Goal: Task Accomplishment & Management: Manage account settings

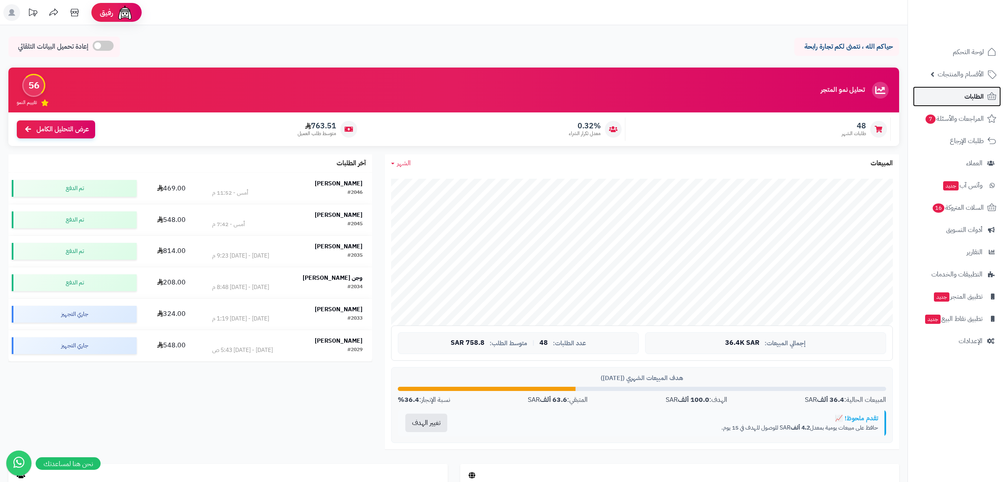
click at [977, 99] on span "الطلبات" at bounding box center [974, 97] width 19 height 12
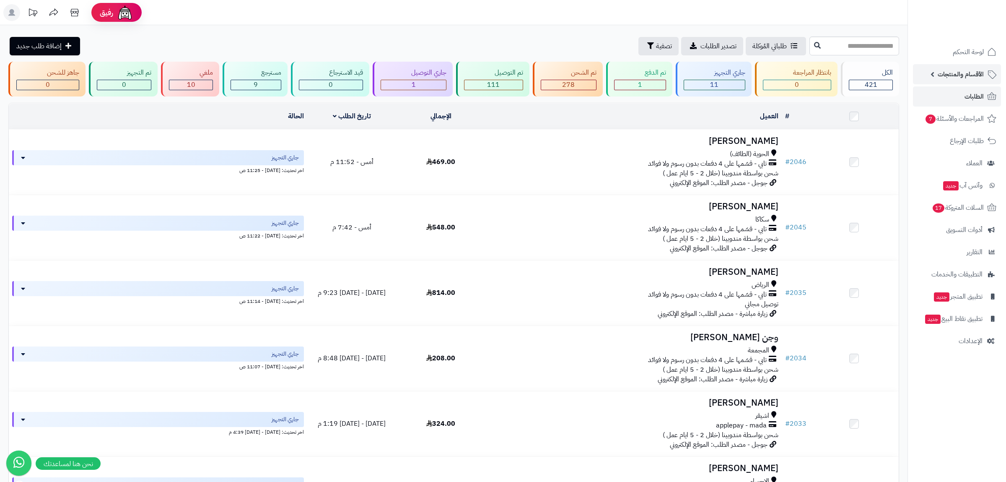
click at [956, 76] on span "الأقسام والمنتجات" at bounding box center [961, 74] width 46 height 12
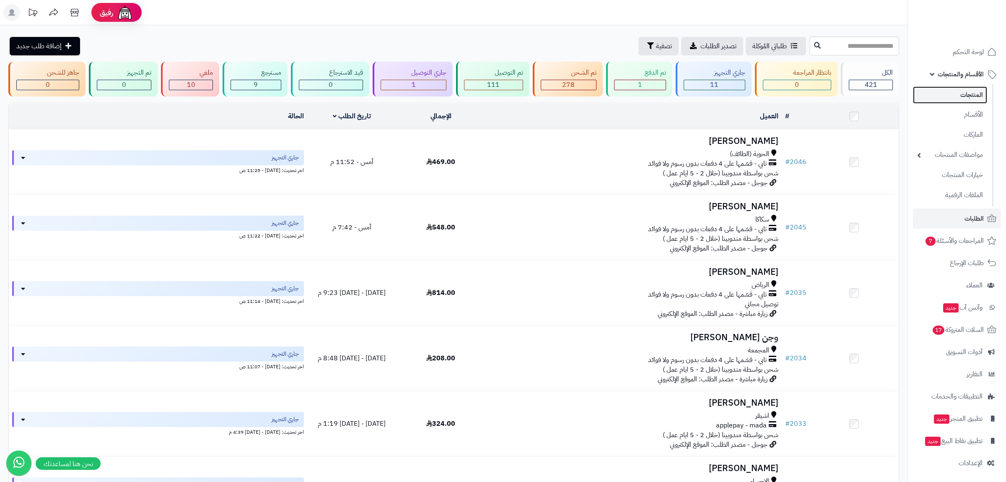
click at [966, 100] on link "المنتجات" at bounding box center [950, 94] width 74 height 17
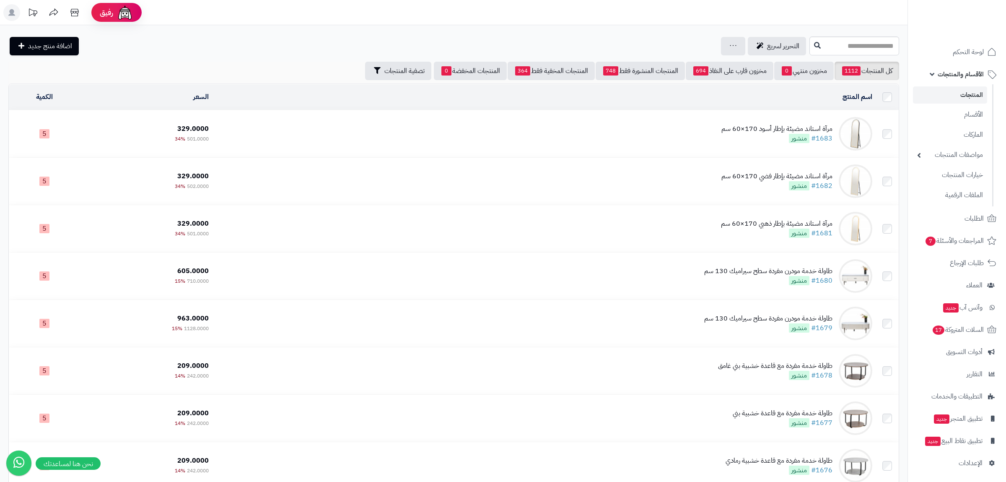
drag, startPoint x: 281, startPoint y: 34, endPoint x: 285, endPoint y: 39, distance: 6.9
click at [436, 46] on div "التحرير لسريع جرد مخزون المنتجات جرد مخزون الخيارات فقط تعديل أسعار المنتجات ال…" at bounding box center [407, 46] width 799 height 18
